Goal: Complete application form

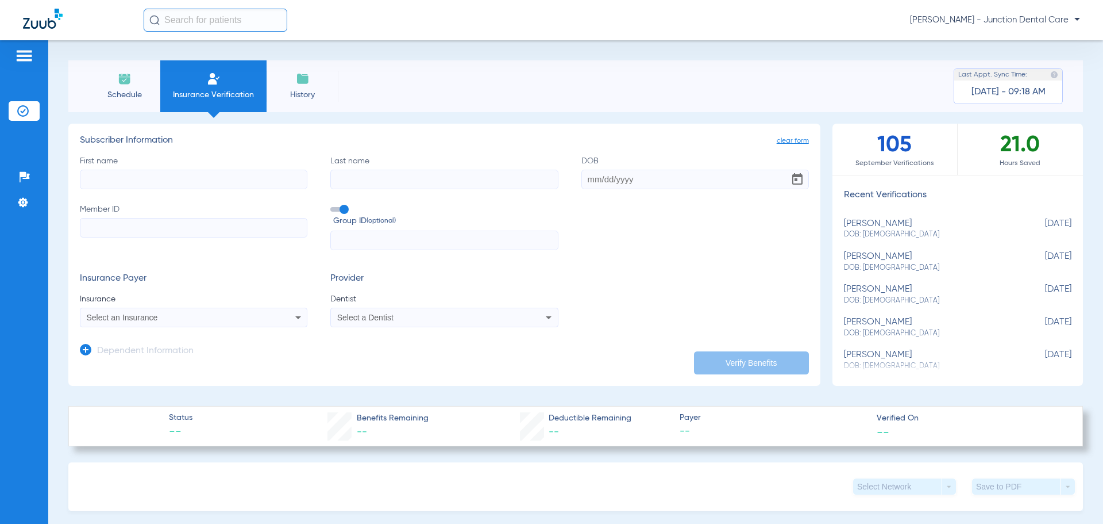
click at [200, 182] on input "First name" at bounding box center [194, 180] width 228 height 20
type input "[PERSON_NAME]"
type input "said"
type input "[DATE]"
type input "08021189929"
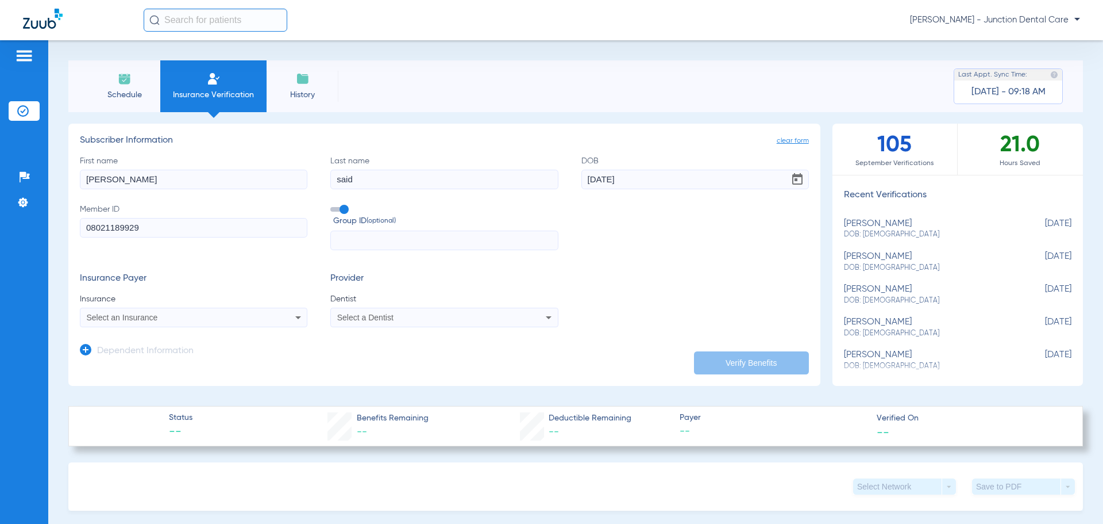
click at [227, 320] on div "Select an Insurance" at bounding box center [173, 317] width 172 height 8
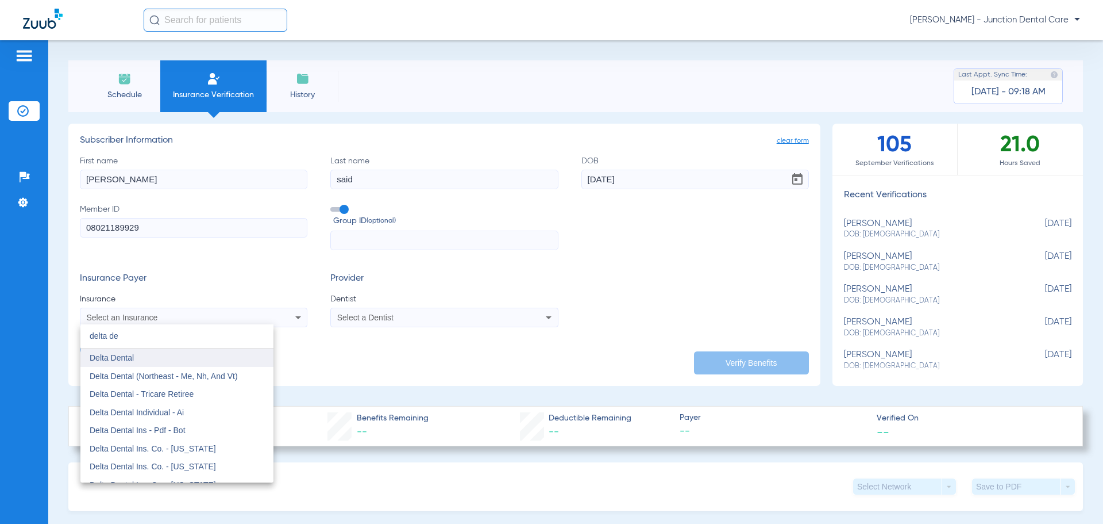
type input "delta de"
click at [200, 355] on mat-option "Delta Dental" at bounding box center [176, 357] width 193 height 18
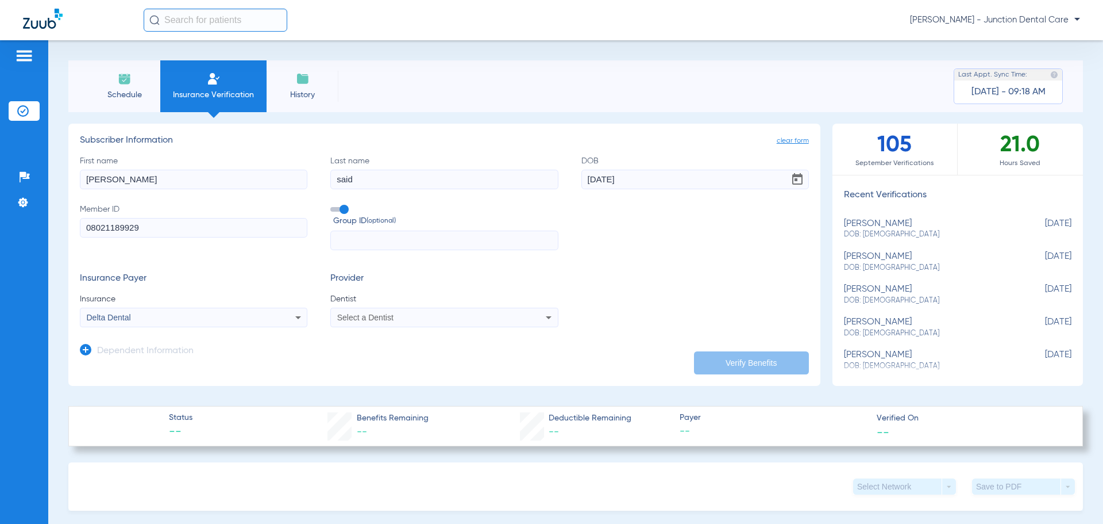
click at [416, 319] on div "Select a Dentist" at bounding box center [423, 317] width 172 height 8
type input "amd"
click at [425, 360] on span "[PERSON_NAME] 1932809191" at bounding box center [395, 357] width 112 height 8
click at [740, 367] on button "Verify Benefits" at bounding box center [751, 362] width 115 height 23
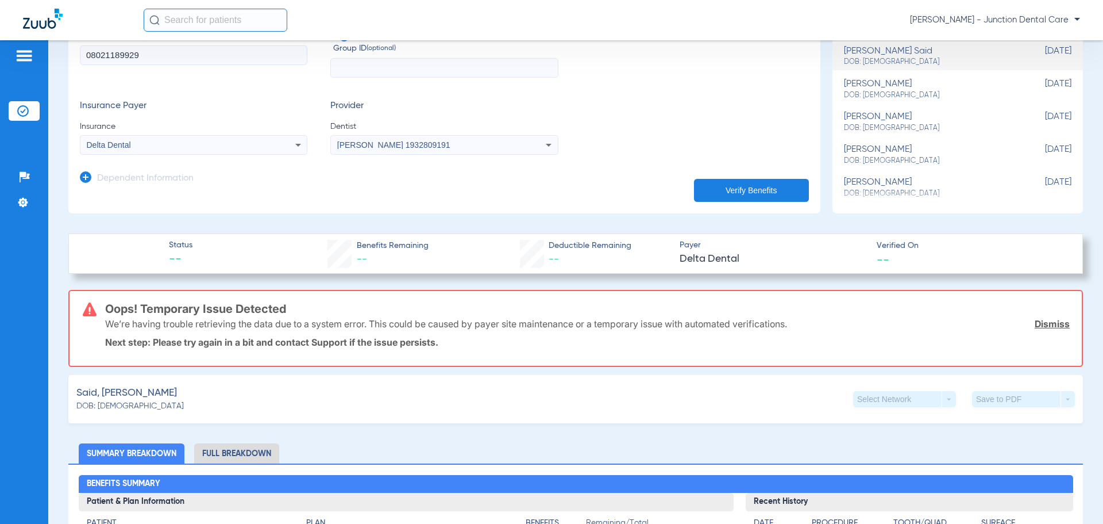
scroll to position [57, 0]
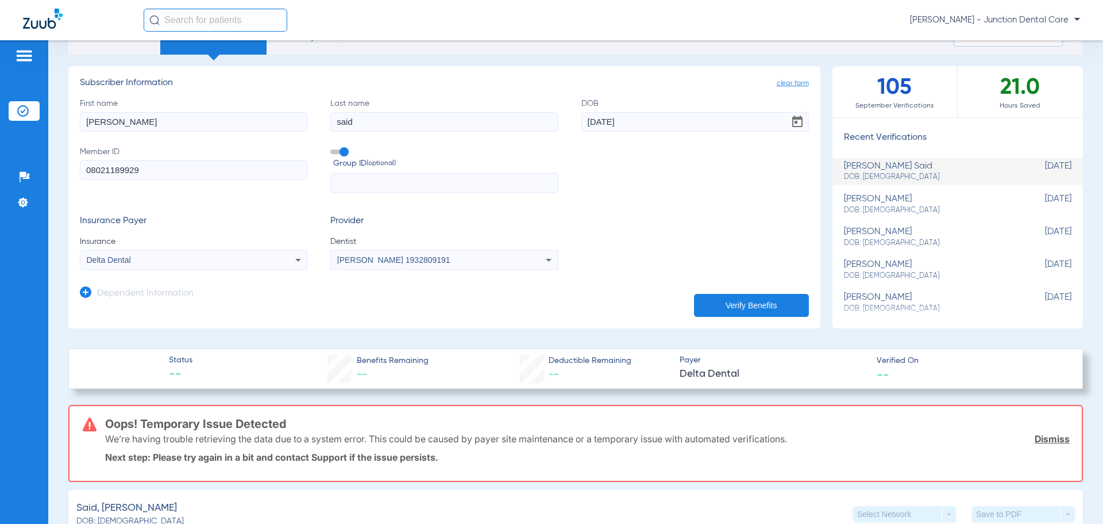
click at [113, 170] on input "08021189929" at bounding box center [194, 170] width 228 height 20
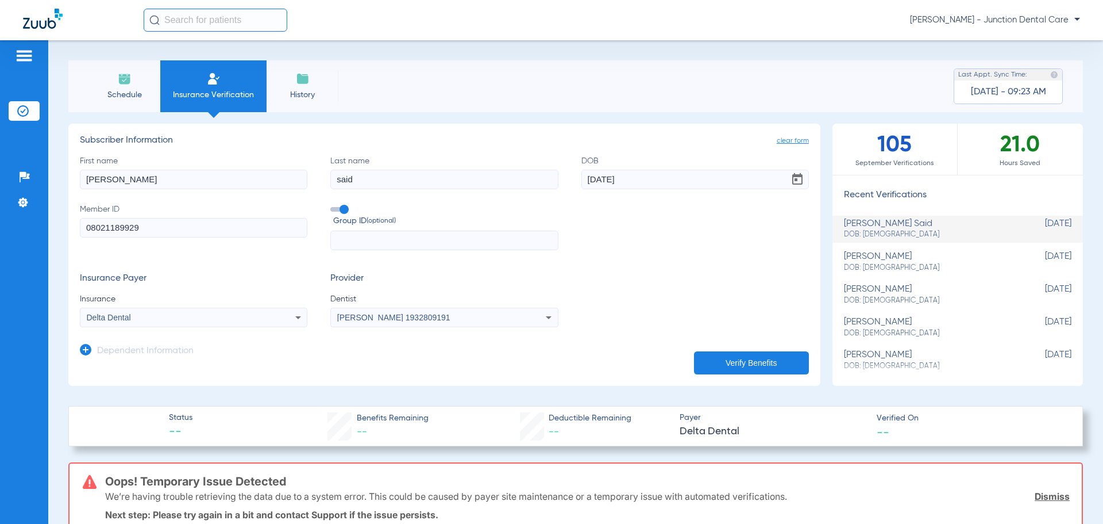
click at [123, 74] on img at bounding box center [125, 79] width 14 height 14
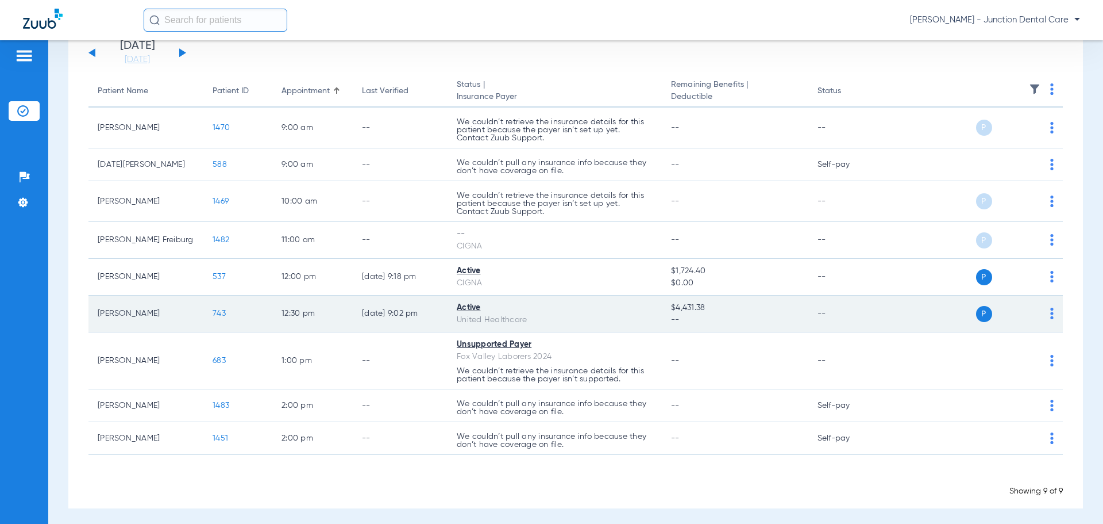
scroll to position [88, 0]
